Goal: Find specific page/section: Find specific page/section

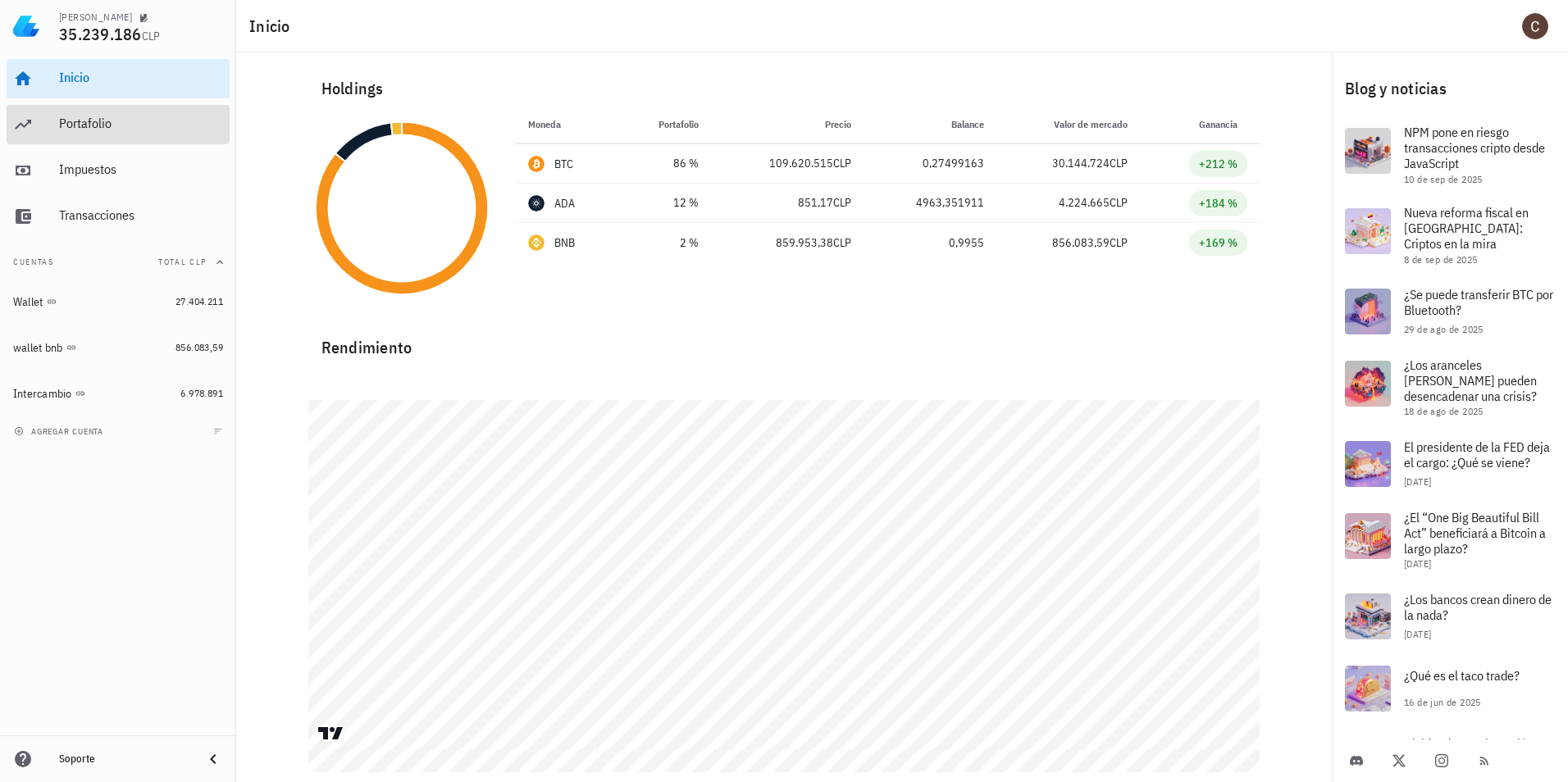
click at [163, 123] on div "Portafolio" at bounding box center [141, 123] width 164 height 16
